Goal: Navigation & Orientation: Find specific page/section

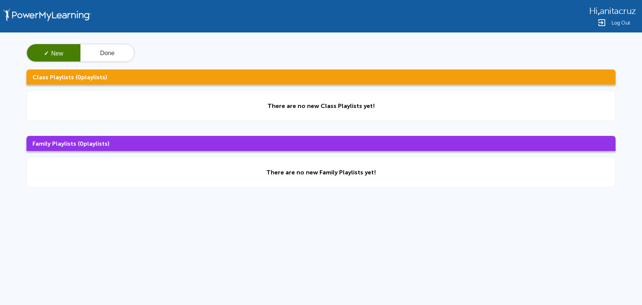
click at [117, 43] on div "✓ New Done Class Playlists ( 0 playlists) There are no new Class Playlists yet!…" at bounding box center [321, 115] width 642 height 166
click at [112, 57] on button "Done" at bounding box center [107, 53] width 54 height 18
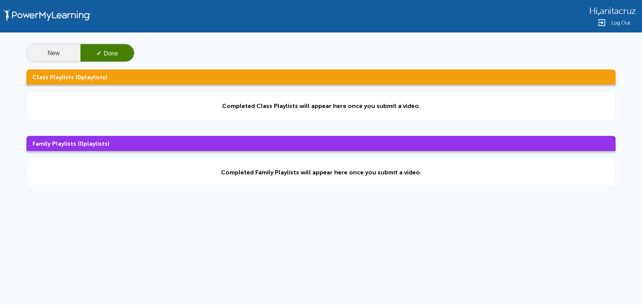
click at [62, 53] on button "New" at bounding box center [54, 53] width 54 height 18
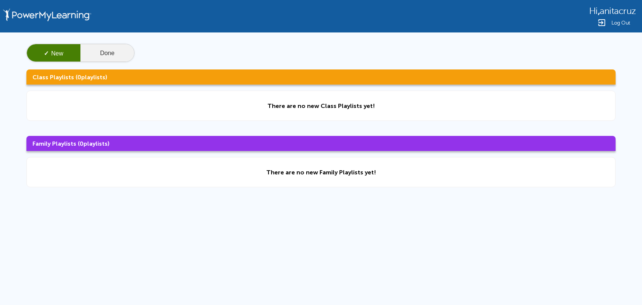
click at [98, 51] on button "Done" at bounding box center [107, 53] width 54 height 18
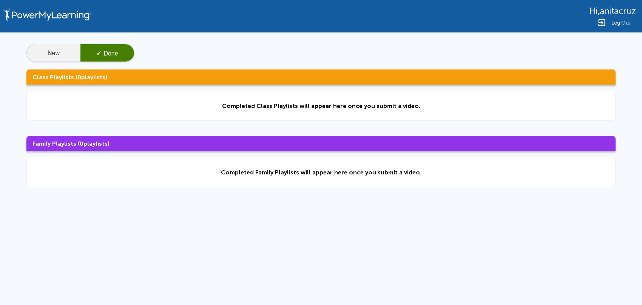
click at [31, 59] on button "New" at bounding box center [54, 53] width 54 height 18
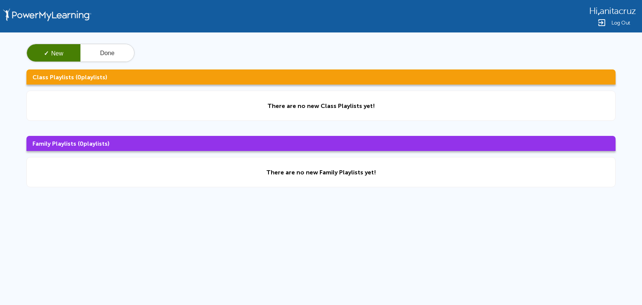
click at [591, 9] on span "Hi" at bounding box center [593, 11] width 9 height 10
click at [97, 55] on button "Done" at bounding box center [107, 53] width 54 height 18
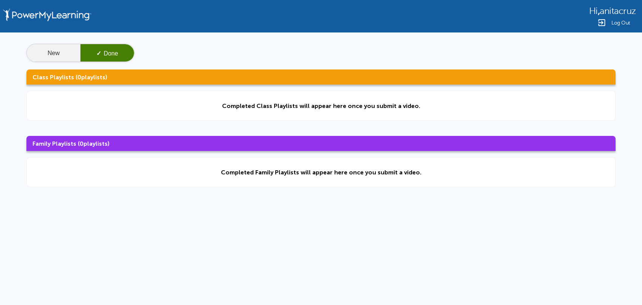
click at [58, 50] on button "New" at bounding box center [54, 53] width 54 height 18
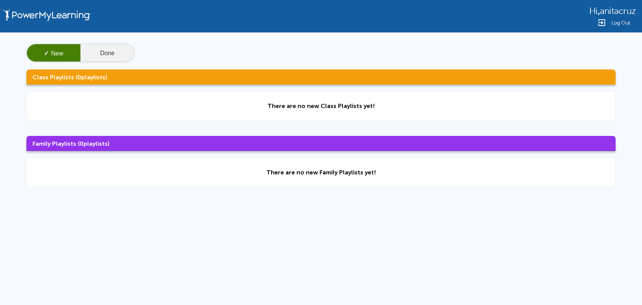
click at [113, 48] on button "Done" at bounding box center [107, 53] width 54 height 18
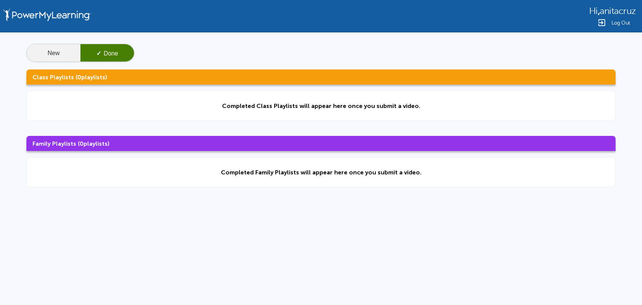
click at [66, 53] on button "New" at bounding box center [54, 53] width 54 height 18
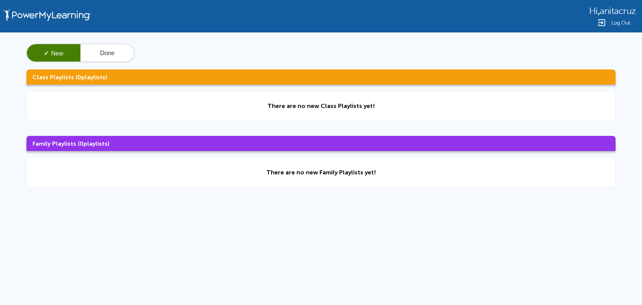
click at [605, 19] on img at bounding box center [601, 22] width 9 height 9
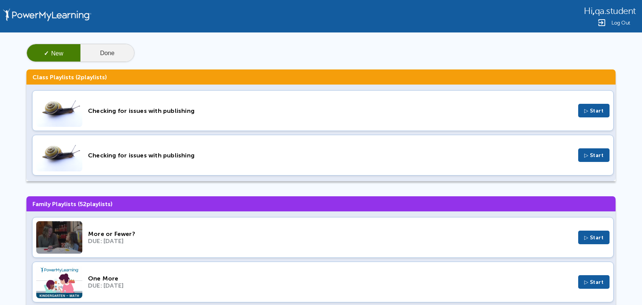
click at [123, 47] on button "Done" at bounding box center [107, 53] width 54 height 18
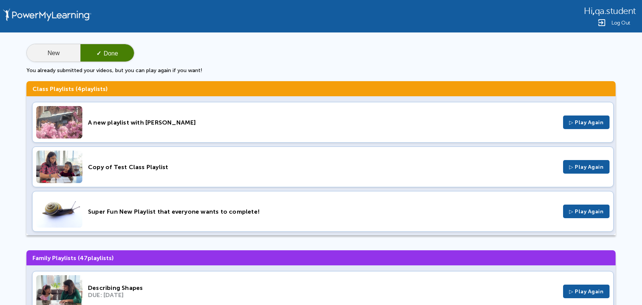
click at [72, 60] on button "New" at bounding box center [54, 53] width 54 height 18
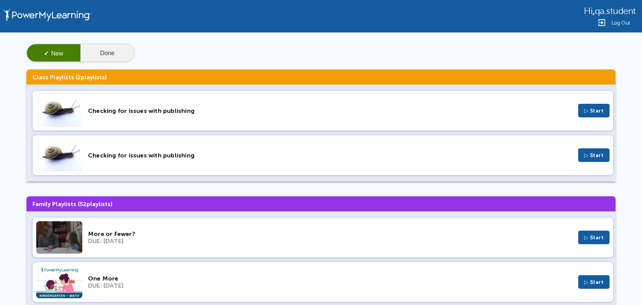
click at [110, 54] on button "Done" at bounding box center [107, 53] width 54 height 18
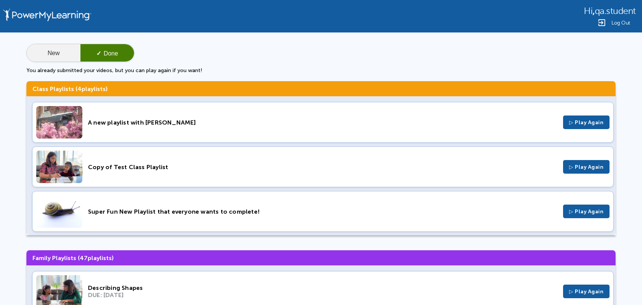
click at [60, 54] on button "New" at bounding box center [54, 53] width 54 height 18
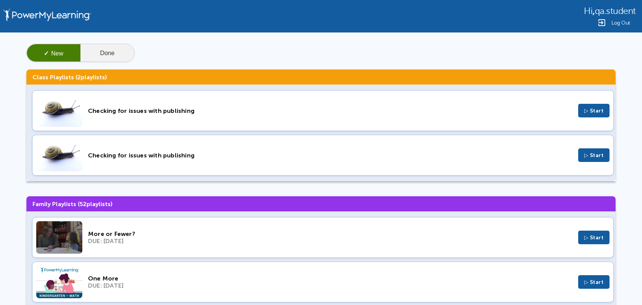
click at [113, 60] on button "Done" at bounding box center [107, 53] width 54 height 18
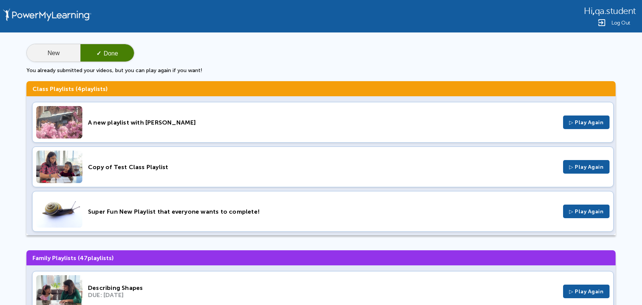
click at [62, 51] on button "New" at bounding box center [54, 53] width 54 height 18
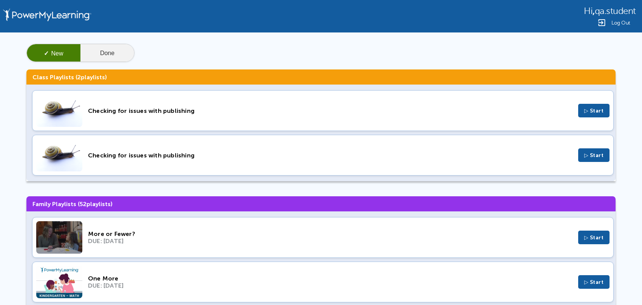
click at [125, 48] on button "Done" at bounding box center [107, 53] width 54 height 18
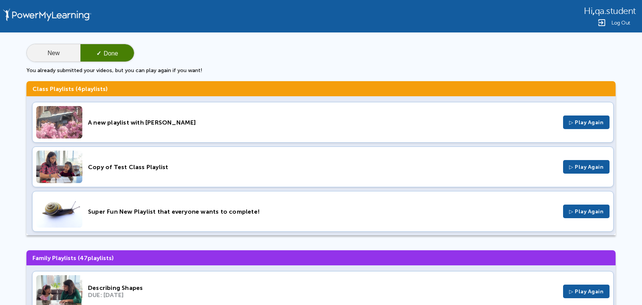
click at [48, 58] on button "New" at bounding box center [54, 53] width 54 height 18
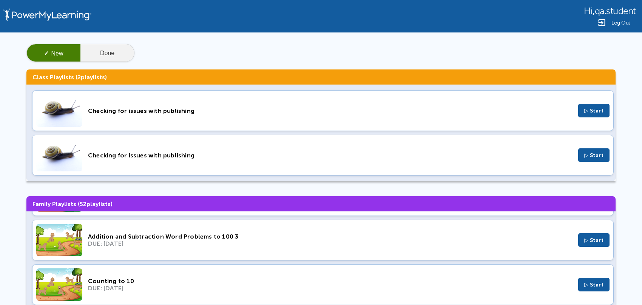
click at [85, 48] on button "Done" at bounding box center [107, 53] width 54 height 18
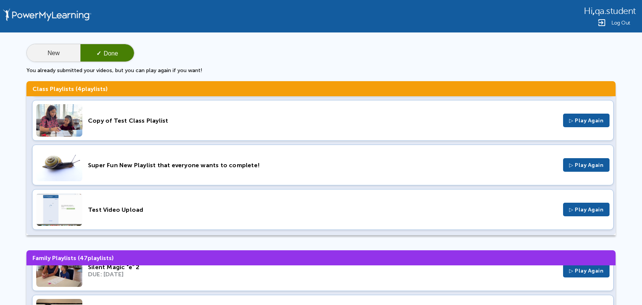
click at [55, 47] on button "New" at bounding box center [54, 53] width 54 height 18
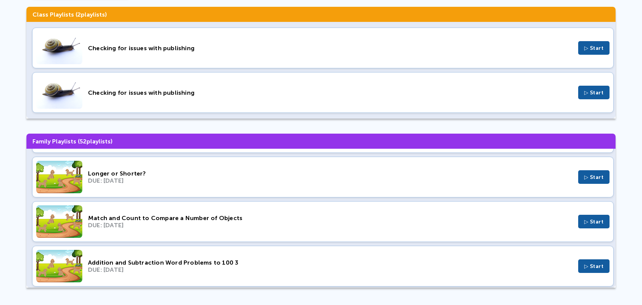
scroll to position [2181, 0]
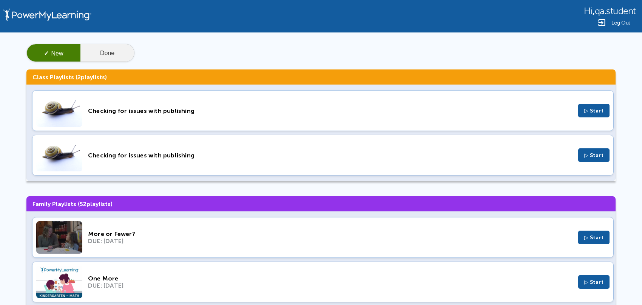
click at [90, 59] on button "Done" at bounding box center [107, 53] width 54 height 18
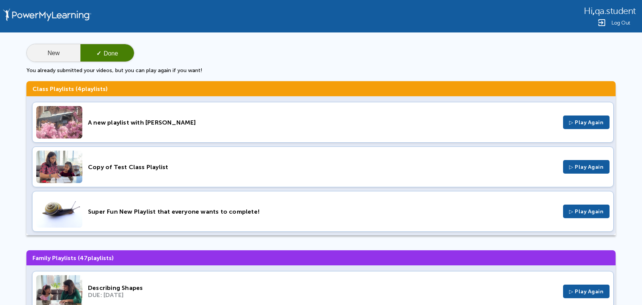
click at [61, 49] on button "New" at bounding box center [54, 53] width 54 height 18
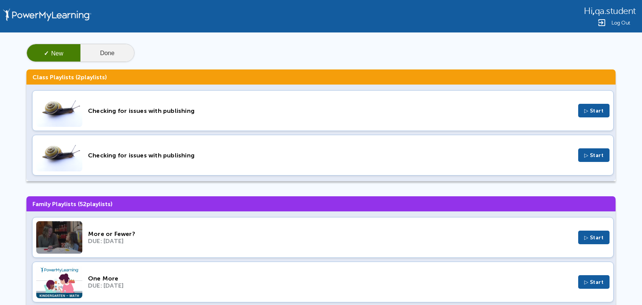
click at [110, 52] on button "Done" at bounding box center [107, 53] width 54 height 18
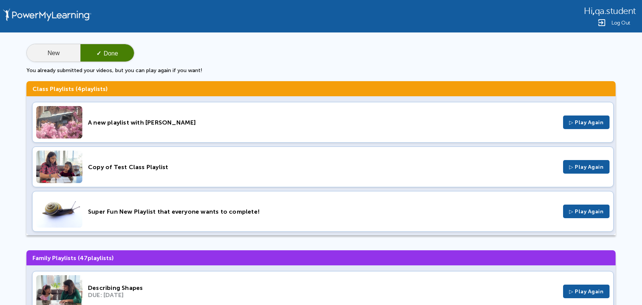
click at [62, 53] on button "New" at bounding box center [54, 53] width 54 height 18
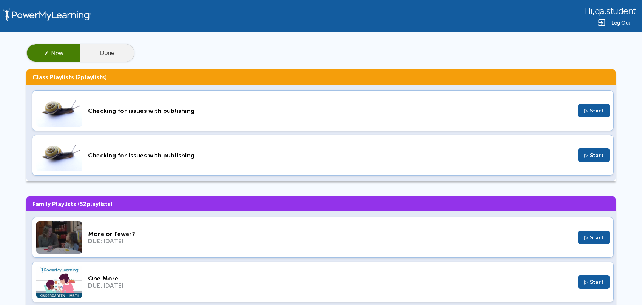
click at [83, 51] on button "Done" at bounding box center [107, 53] width 54 height 18
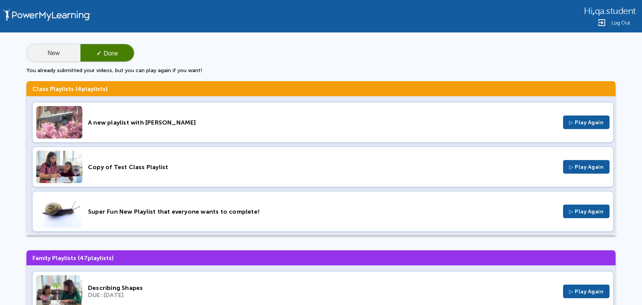
click at [57, 53] on button "New" at bounding box center [54, 53] width 54 height 18
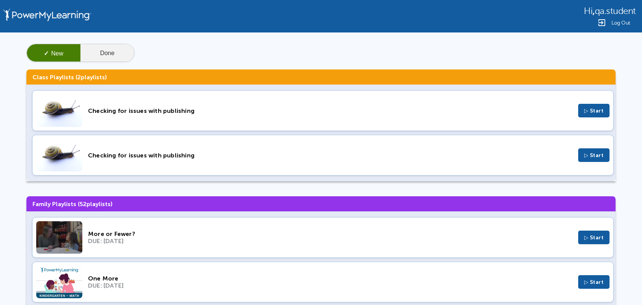
click at [97, 52] on button "Done" at bounding box center [107, 53] width 54 height 18
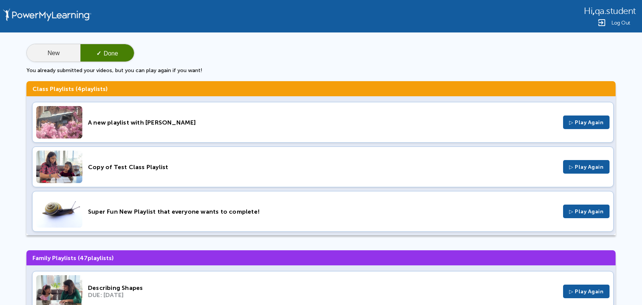
click at [63, 56] on button "New" at bounding box center [54, 53] width 54 height 18
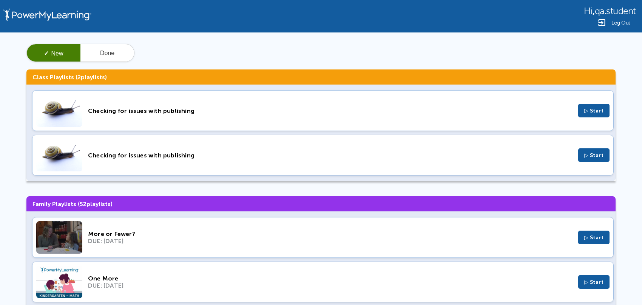
click at [117, 112] on div "Checking for issues with publishing" at bounding box center [330, 110] width 484 height 7
click at [614, 26] on div "Log Out" at bounding box center [610, 22] width 52 height 9
